Goal: Task Accomplishment & Management: Manage account settings

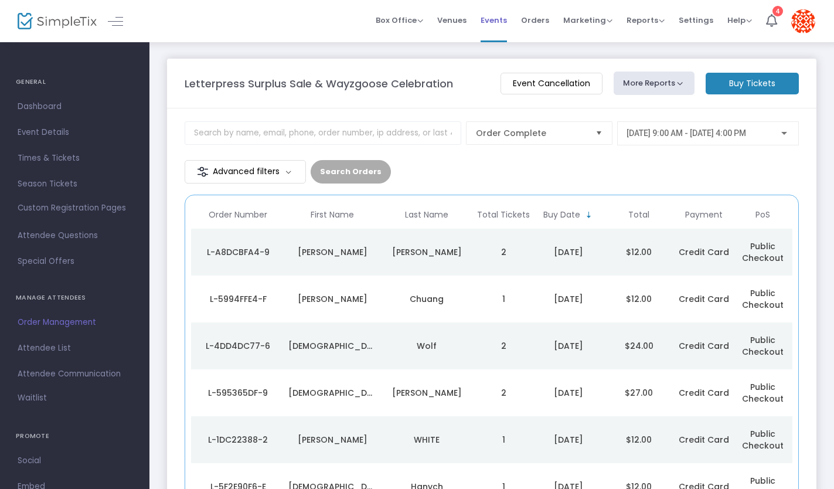
click at [501, 21] on span "Events" at bounding box center [493, 20] width 26 height 30
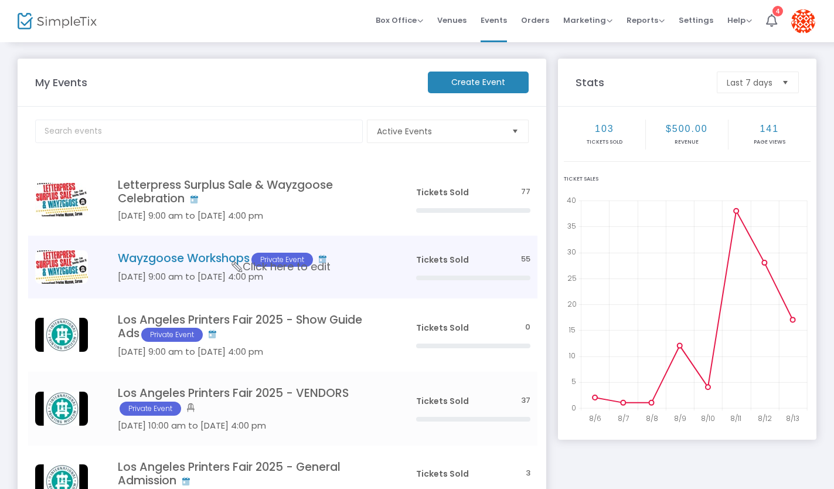
click at [231, 252] on h4 "Wayzgoose Workshops Private Event" at bounding box center [249, 258] width 263 height 15
